Goal: Download file/media

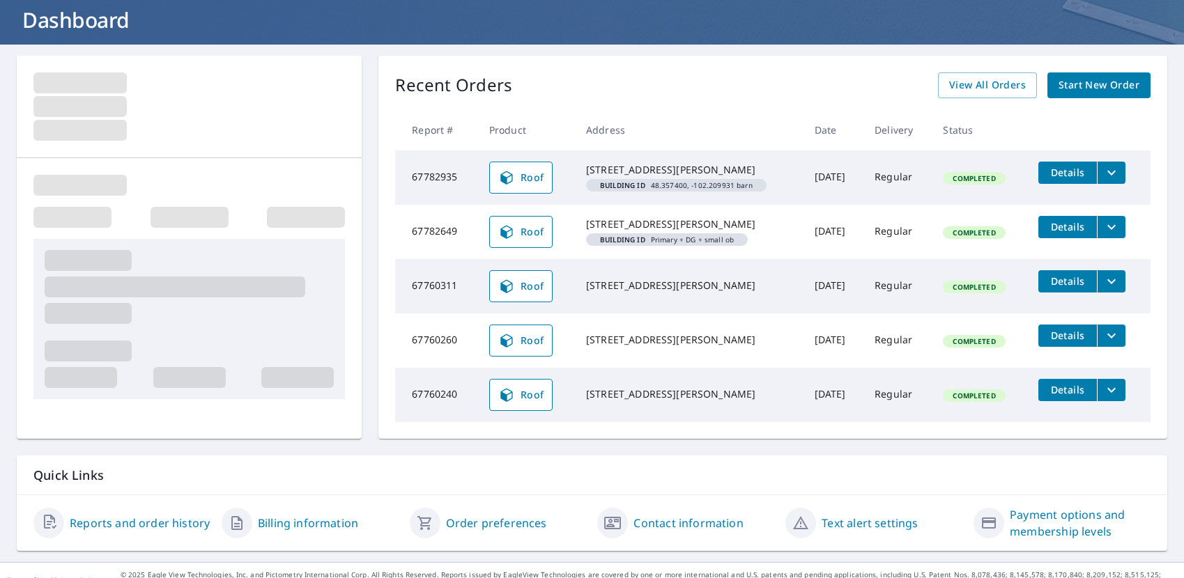
scroll to position [87, 0]
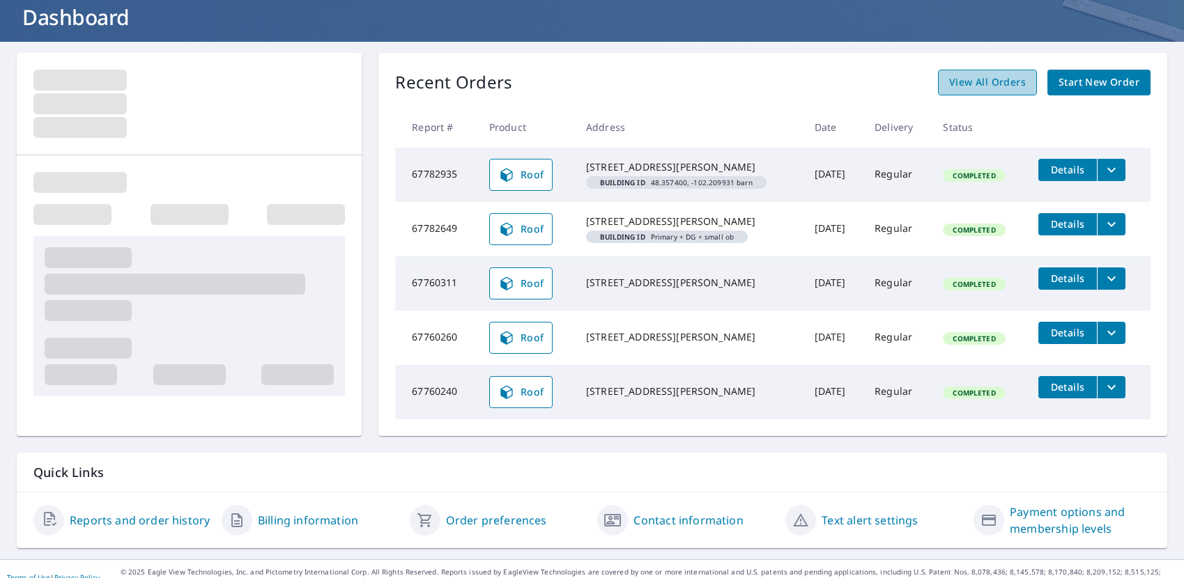
click at [1001, 86] on span "View All Orders" at bounding box center [987, 82] width 77 height 17
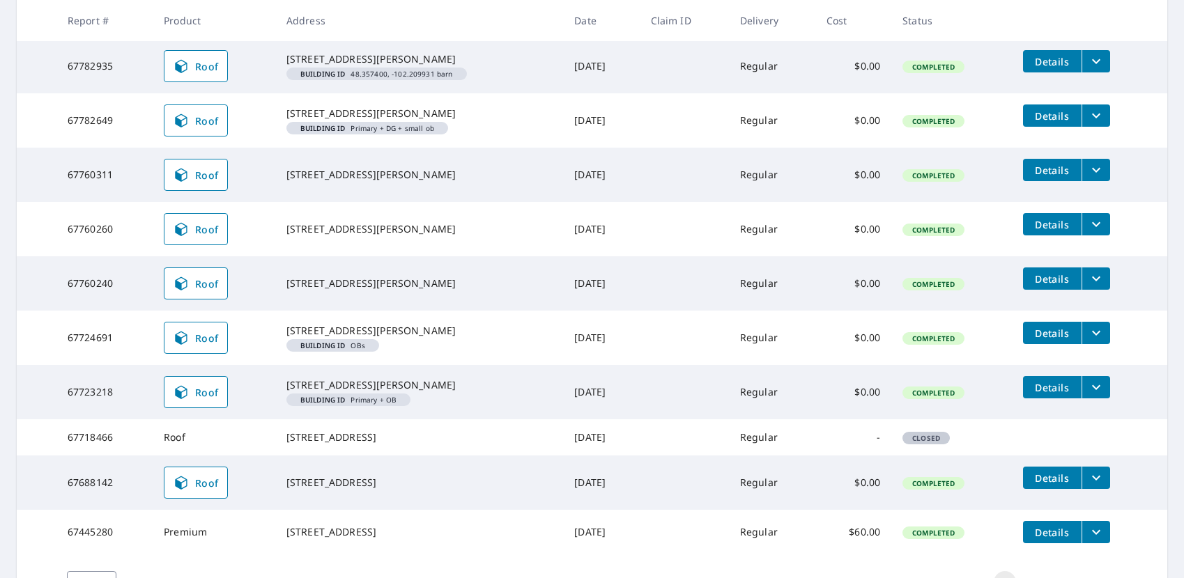
scroll to position [269, 0]
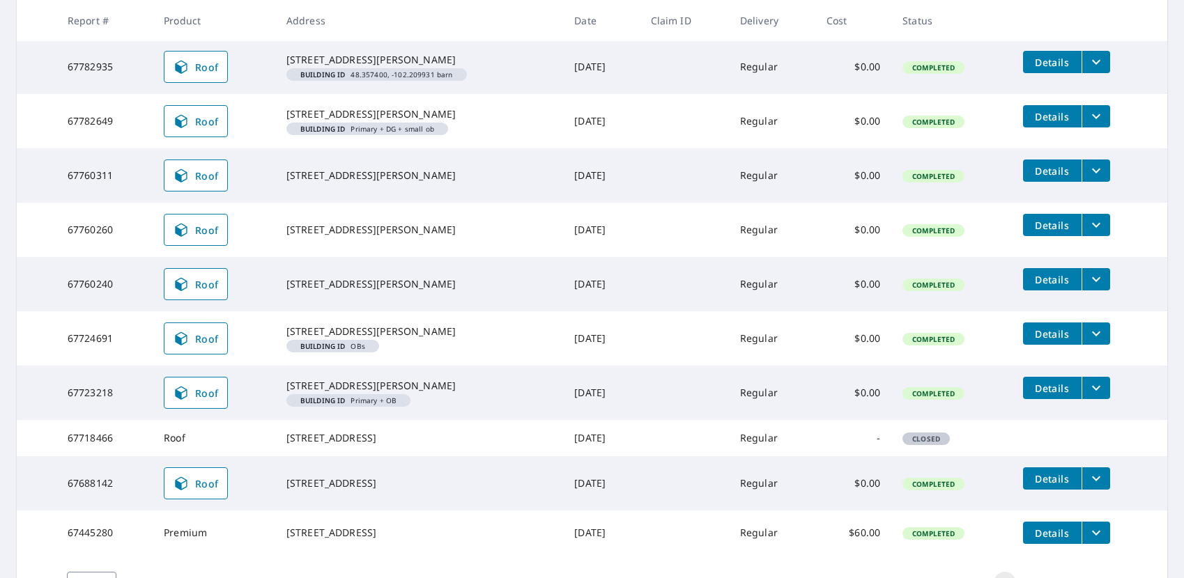
click at [1095, 342] on icon "filesDropdownBtn-67724691" at bounding box center [1096, 333] width 17 height 17
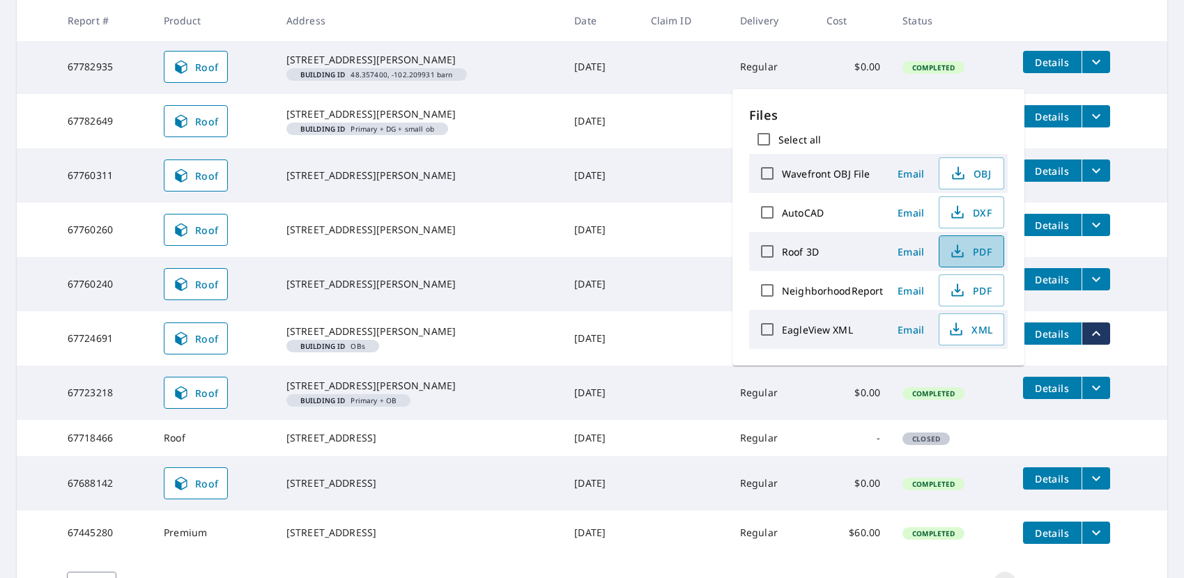
click at [978, 247] on span "PDF" at bounding box center [970, 251] width 45 height 17
click at [1108, 399] on button "filesDropdownBtn-67723218" at bounding box center [1095, 388] width 29 height 22
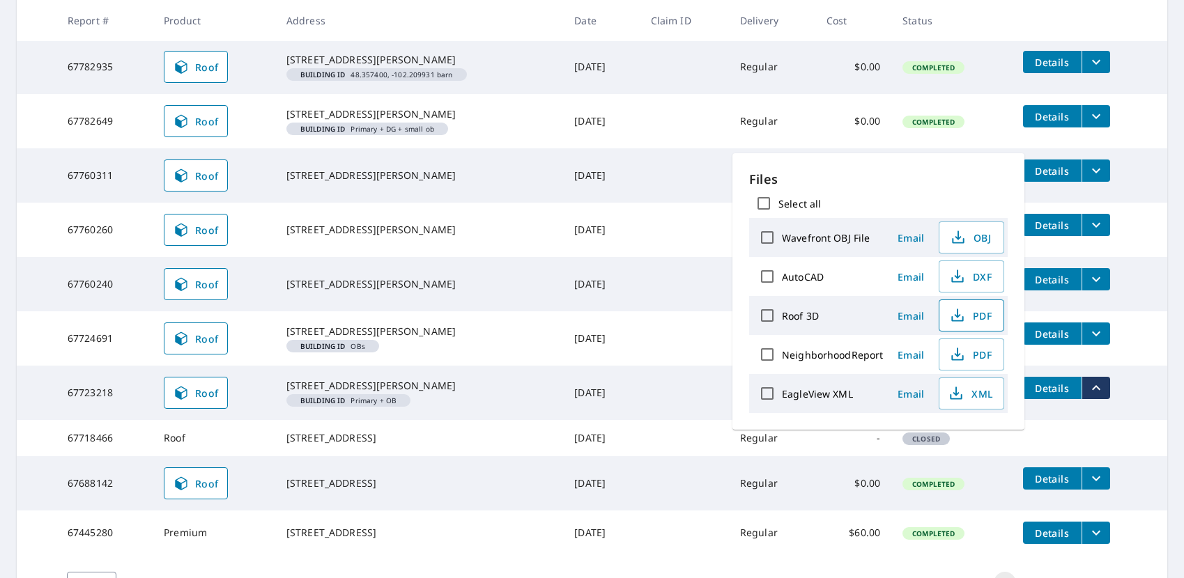
click at [983, 320] on span "PDF" at bounding box center [970, 315] width 45 height 17
click at [979, 396] on span "XML" at bounding box center [970, 393] width 45 height 17
